Goal: Information Seeking & Learning: Learn about a topic

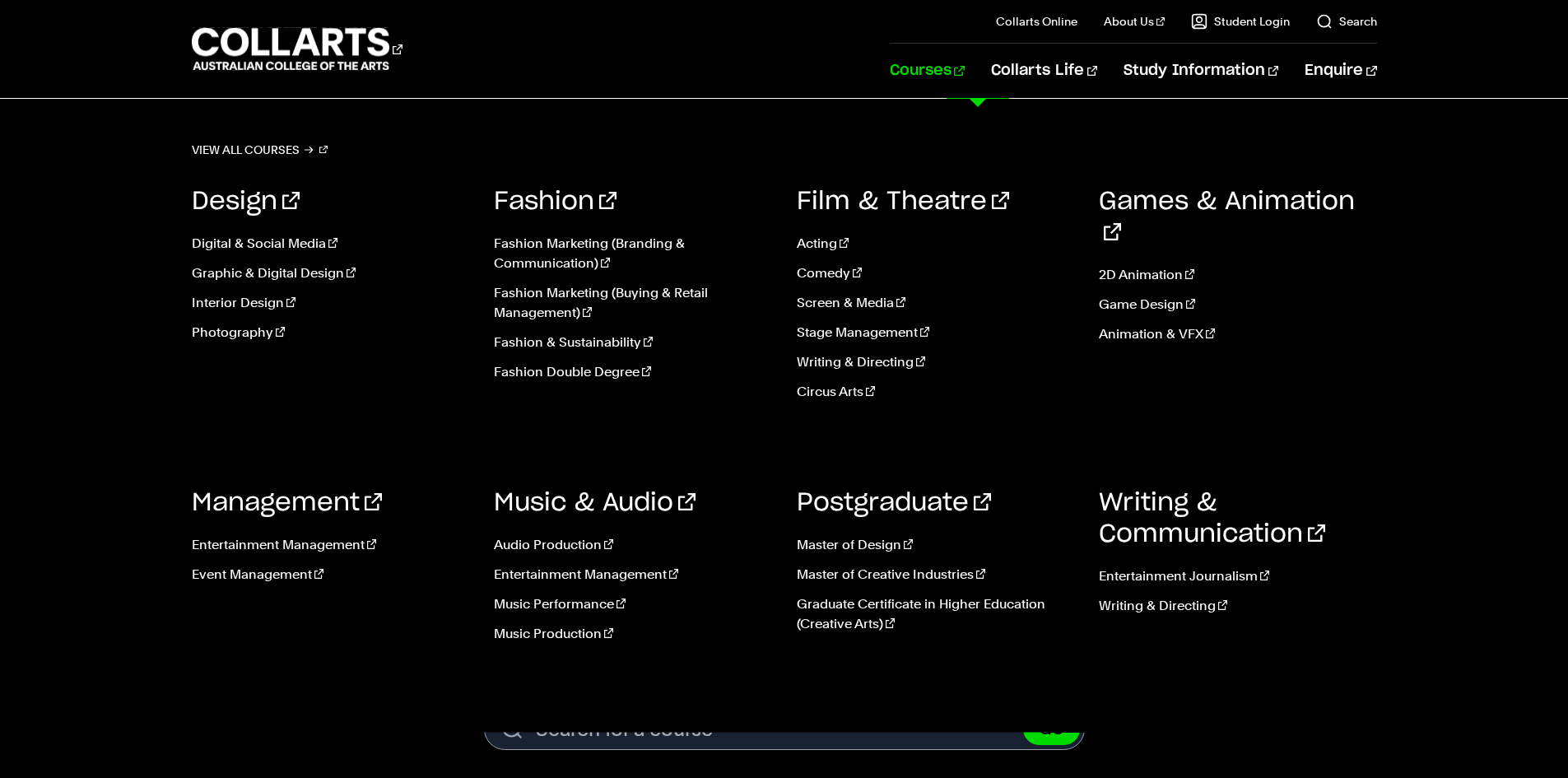
click at [964, 65] on link "Courses" at bounding box center [927, 71] width 75 height 55
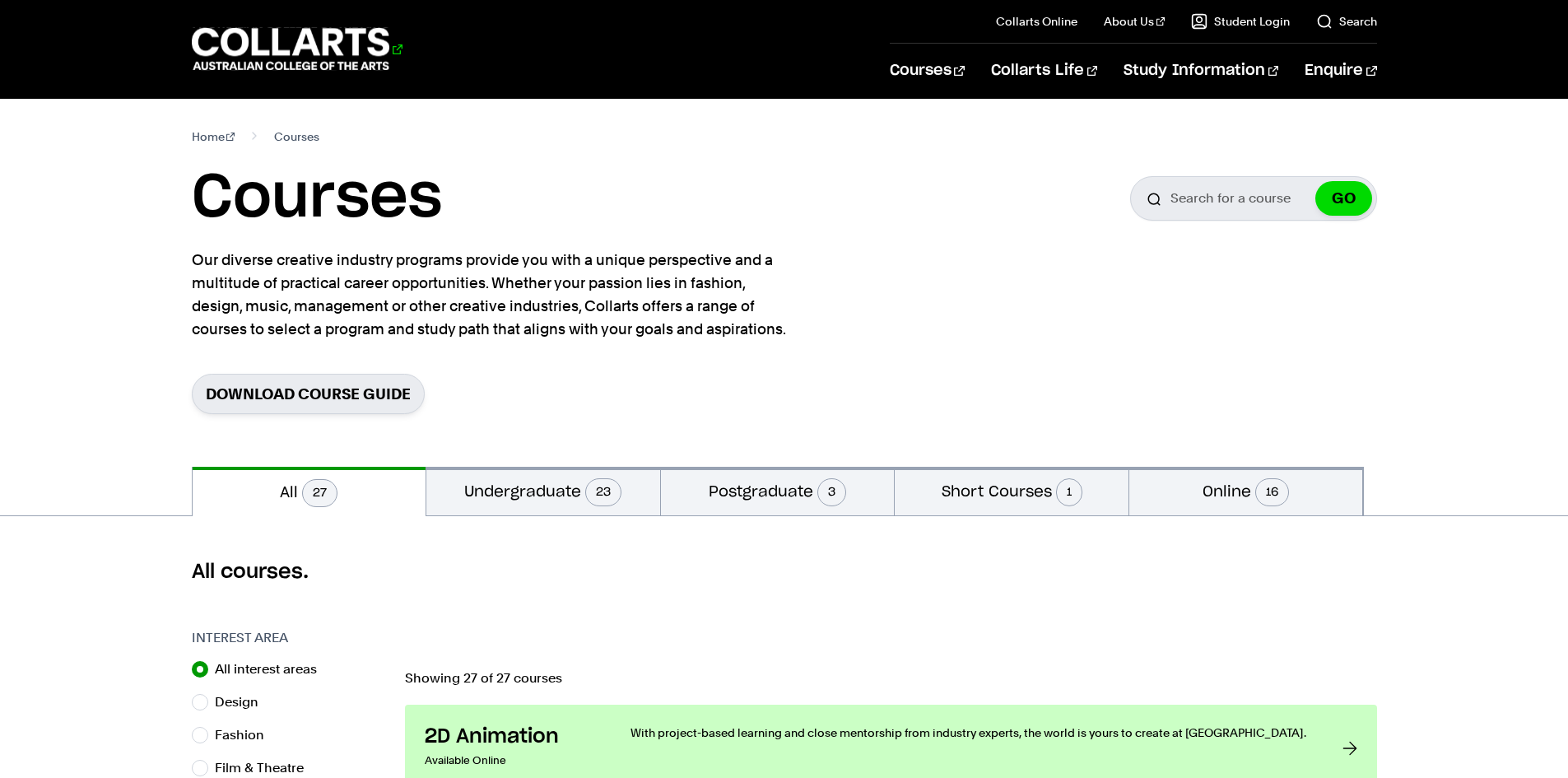
click at [364, 55] on 1 "Go to homepage" at bounding box center [291, 49] width 198 height 43
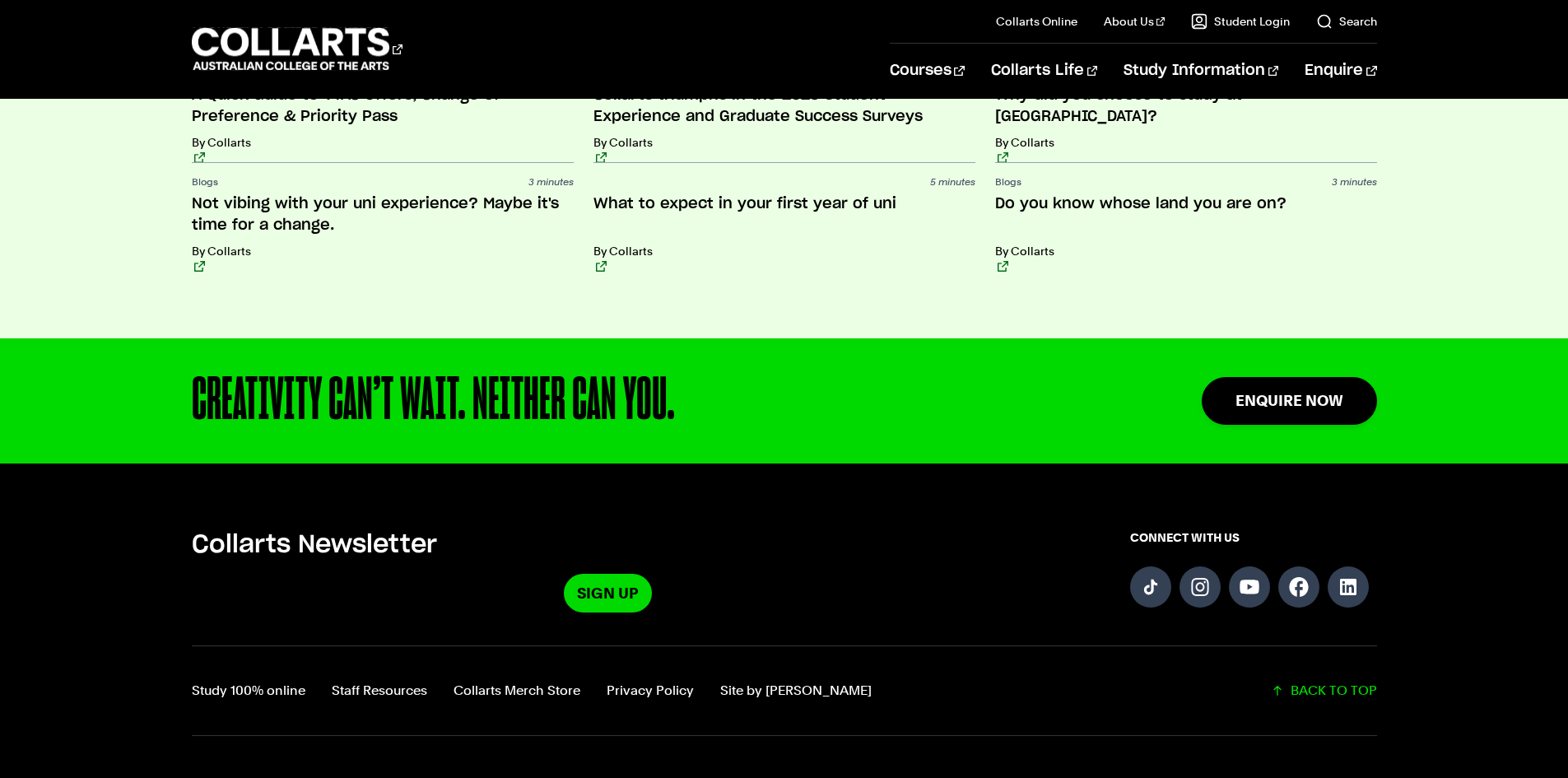
scroll to position [4194, 0]
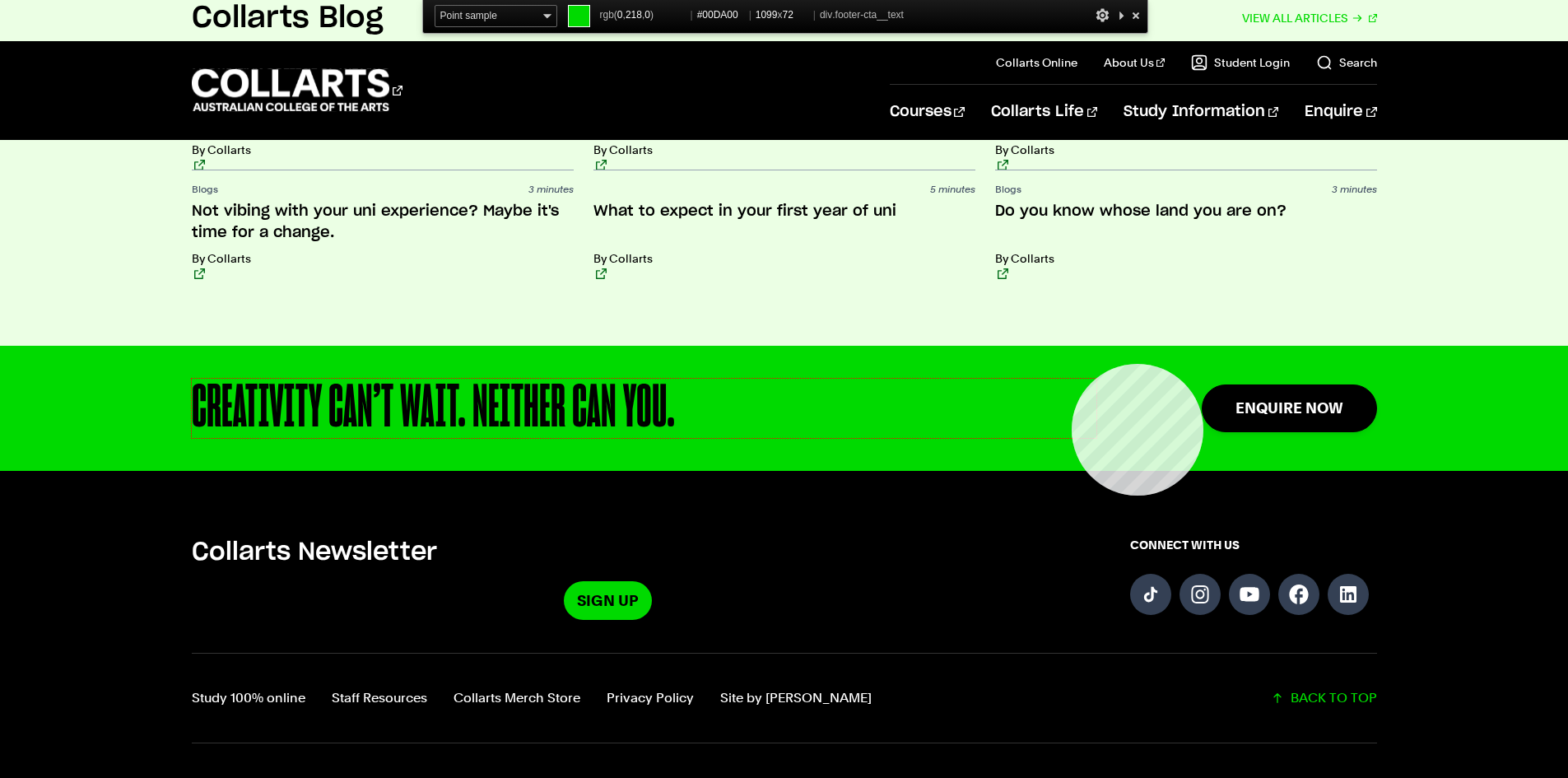
click at [1071, 378] on div "CREATIVITY CAN’T WAIT. NEITHER CAN YOU." at bounding box center [644, 407] width 904 height 59
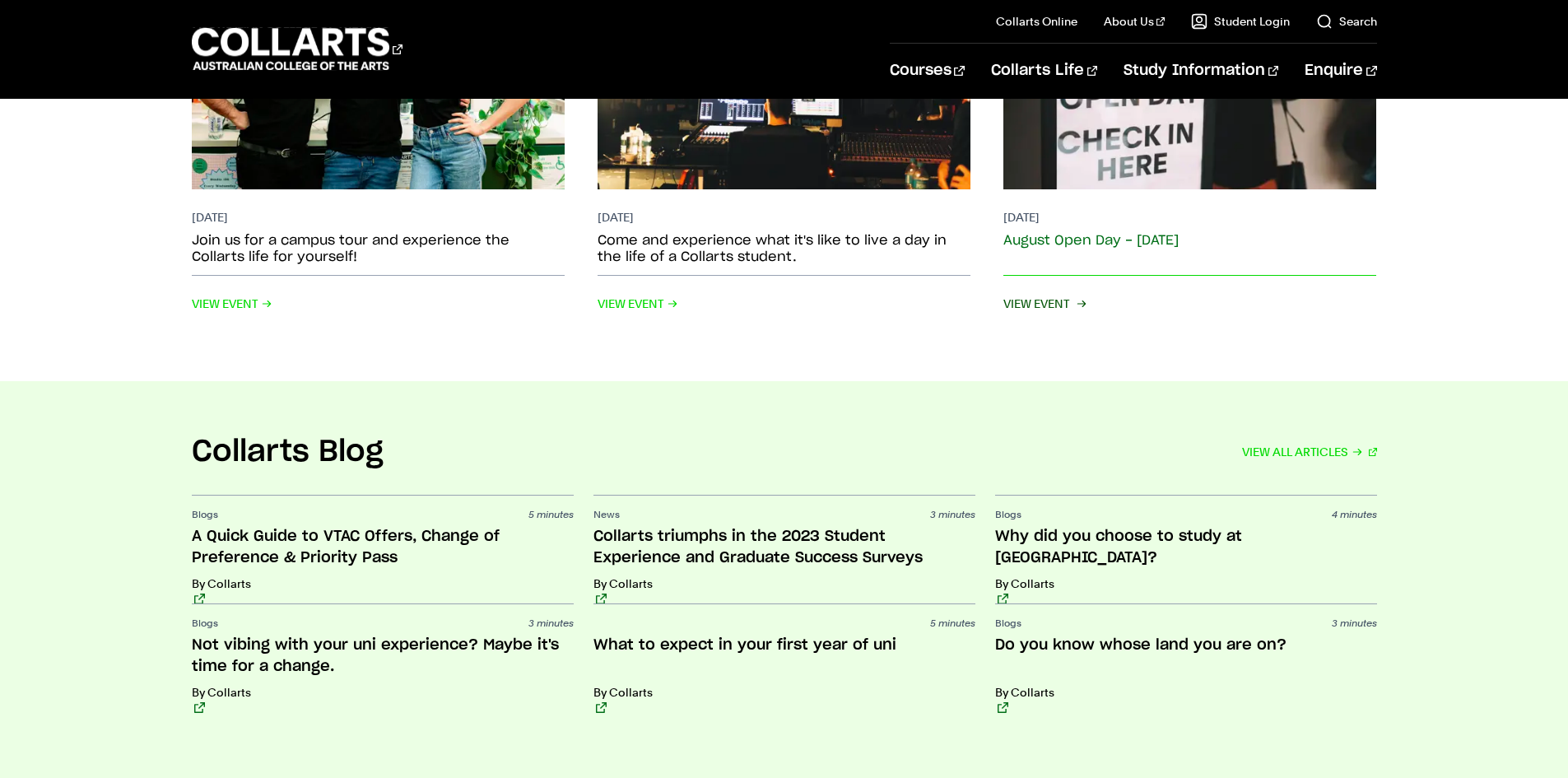
scroll to position [3700, 0]
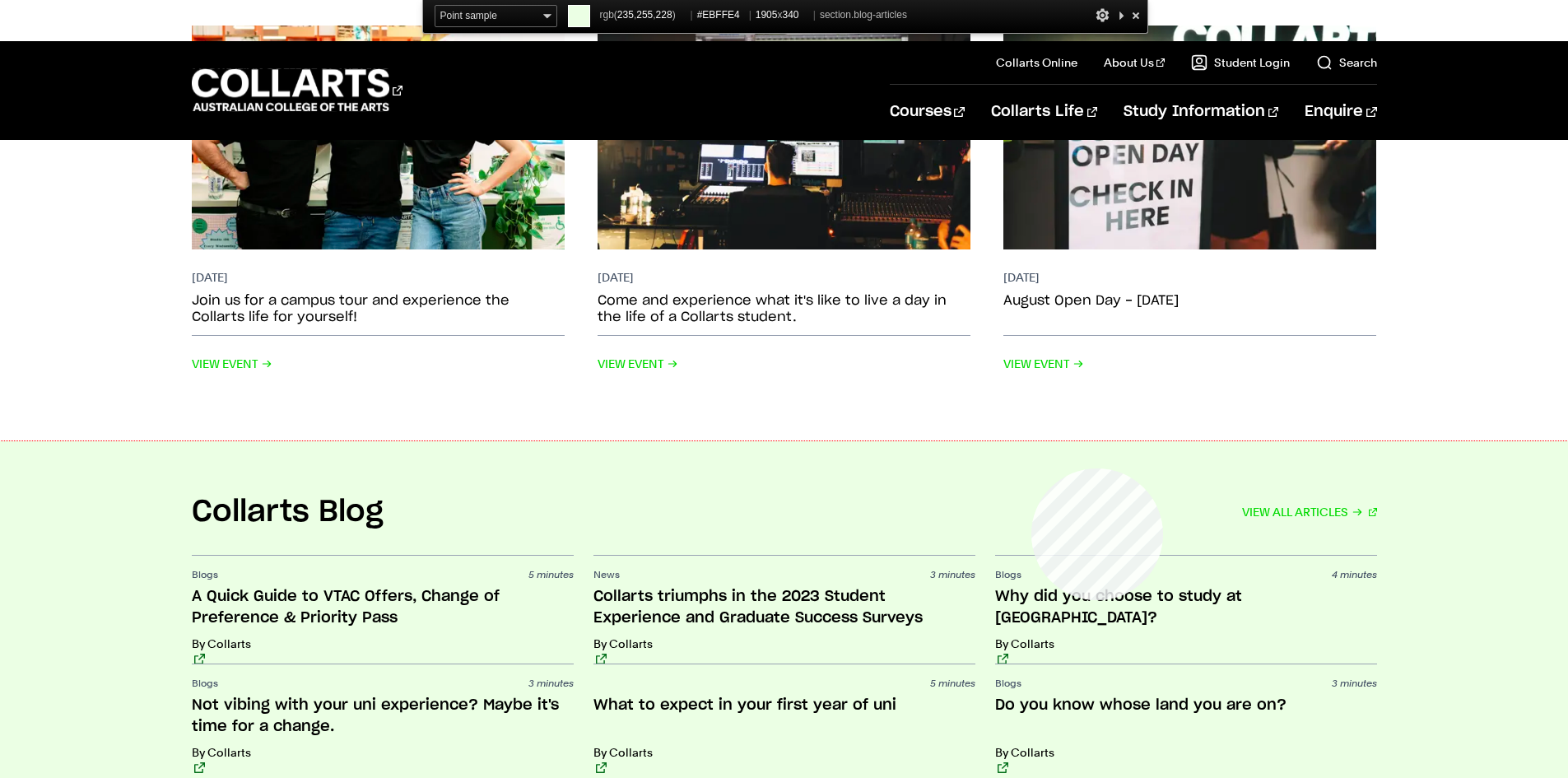
click at [1031, 468] on section "Collarts Blog VIEW ALL ARTICLES Blogs 5 minutes A Quick Guide to VTAC Offers, C…" at bounding box center [784, 640] width 1568 height 398
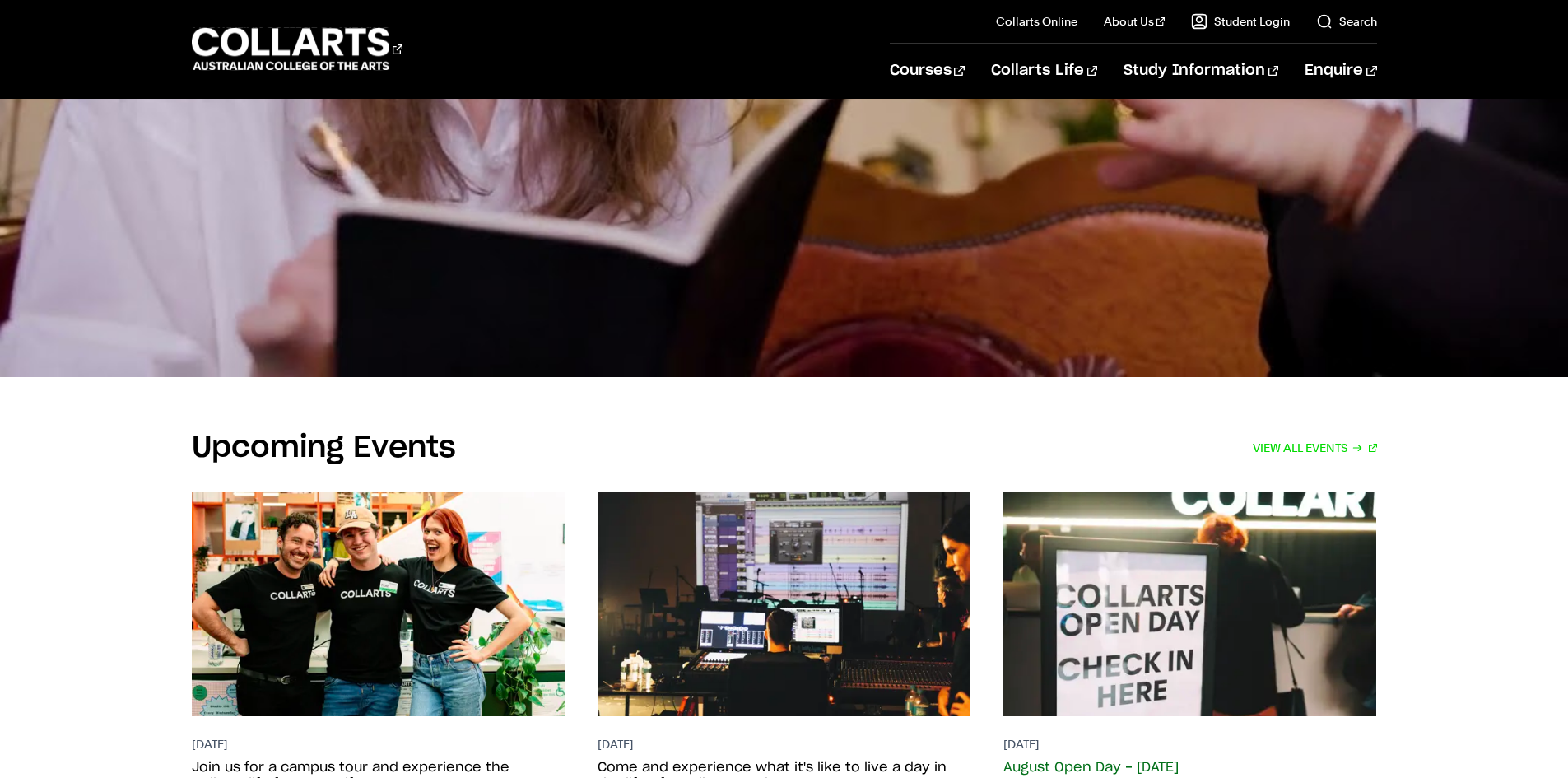
scroll to position [3125, 0]
